Goal: Entertainment & Leisure: Consume media (video, audio)

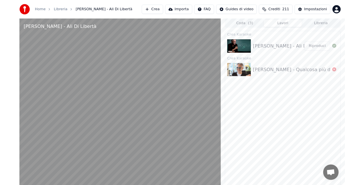
scroll to position [3, 0]
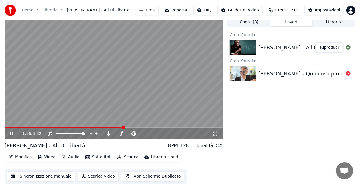
click at [112, 88] on video at bounding box center [114, 78] width 218 height 122
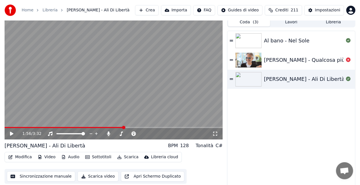
drag, startPoint x: 241, startPoint y: 22, endPoint x: 249, endPoint y: 21, distance: 7.8
click at [241, 22] on button "Coda ( 3 )" at bounding box center [249, 22] width 42 height 8
click at [336, 20] on div "Impostazioni Impostazioni" at bounding box center [326, 22] width 28 height 8
click at [337, 23] on div "Impostazioni Impostazioni" at bounding box center [326, 22] width 28 height 8
click at [341, 23] on button "Libreria" at bounding box center [333, 22] width 42 height 8
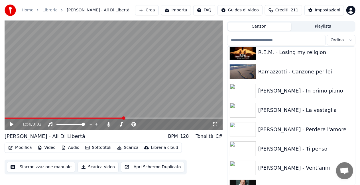
scroll to position [5861, 0]
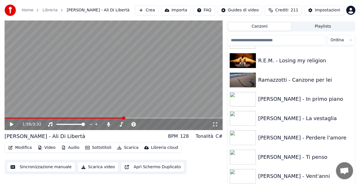
click at [6, 117] on video at bounding box center [114, 69] width 218 height 122
click at [7, 118] on span at bounding box center [6, 118] width 3 height 1
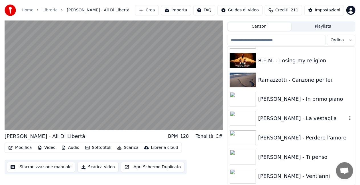
click at [304, 118] on div "[PERSON_NAME] - La vestaglia" at bounding box center [302, 118] width 89 height 8
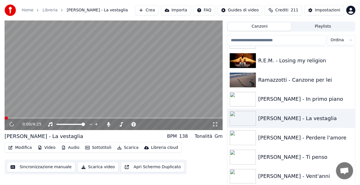
click at [215, 125] on icon at bounding box center [215, 124] width 6 height 5
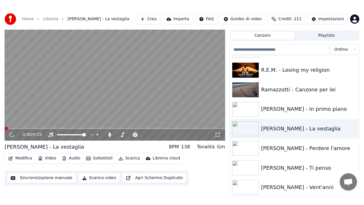
scroll to position [8, 0]
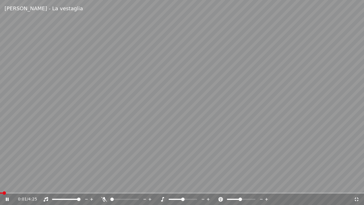
click at [110, 199] on span at bounding box center [111, 199] width 3 height 3
click at [81, 198] on span at bounding box center [78, 199] width 3 height 3
click at [4, 193] on span at bounding box center [2, 192] width 4 height 1
click at [6, 199] on icon at bounding box center [6, 199] width 3 height 4
